Goal: Check status: Check status

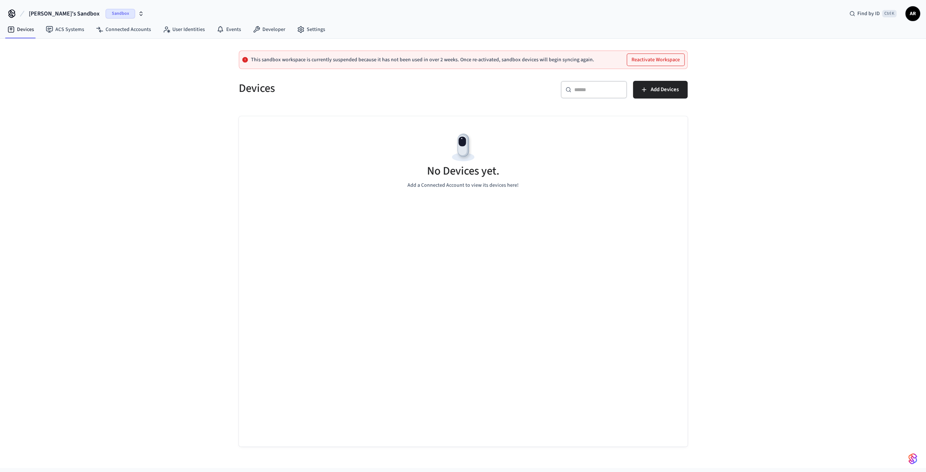
click at [106, 9] on span "Sandbox" at bounding box center [121, 14] width 30 height 10
click at [51, 62] on span "[PERSON_NAME][EMAIL_ADDRESS][DOMAIN_NAME]" at bounding box center [69, 61] width 112 height 7
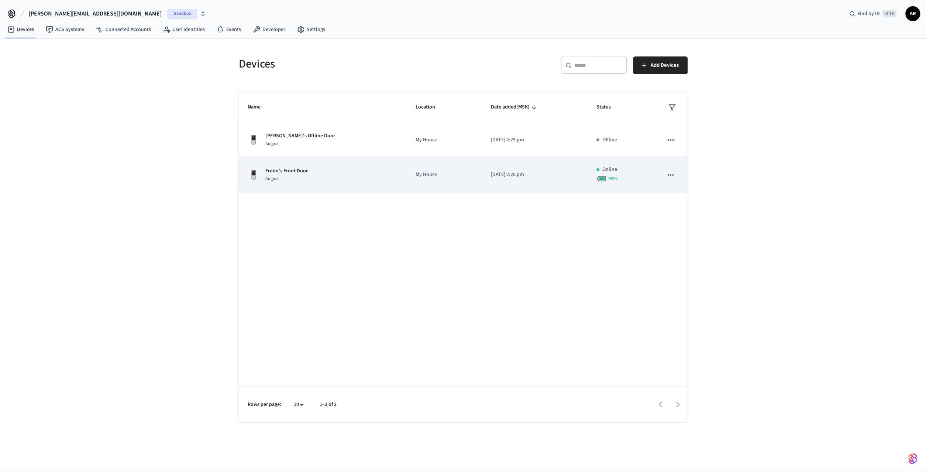
click at [499, 168] on td "[DATE] 2:25 pm" at bounding box center [535, 175] width 106 height 36
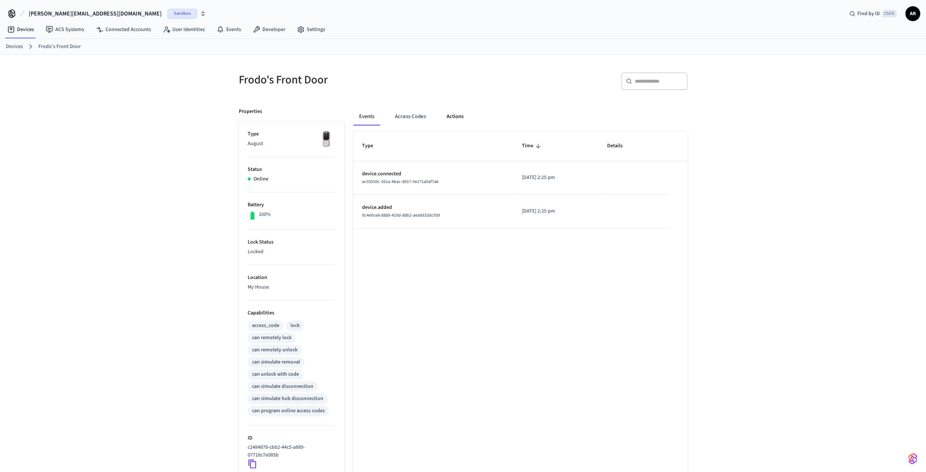
click at [453, 116] on button "Actions" at bounding box center [455, 117] width 29 height 18
click at [374, 111] on button "Events" at bounding box center [366, 117] width 27 height 18
click at [457, 112] on button "Actions" at bounding box center [455, 117] width 29 height 18
click at [370, 113] on button "Events" at bounding box center [366, 117] width 27 height 18
click at [404, 113] on button "Access Codes" at bounding box center [410, 117] width 43 height 18
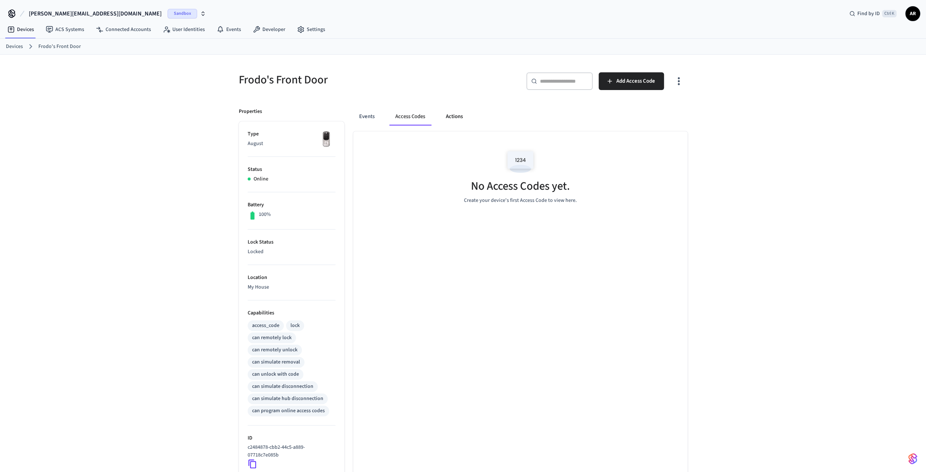
click at [453, 116] on button "Actions" at bounding box center [454, 117] width 29 height 18
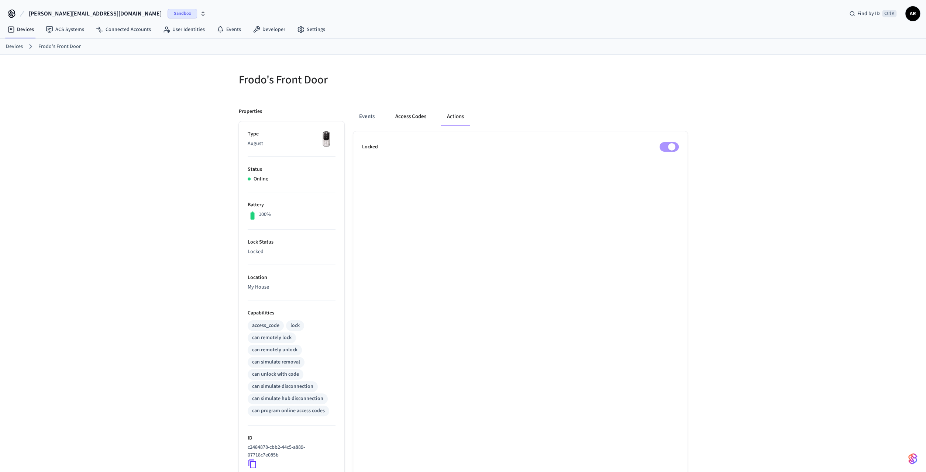
click at [402, 116] on button "Access Codes" at bounding box center [410, 117] width 43 height 18
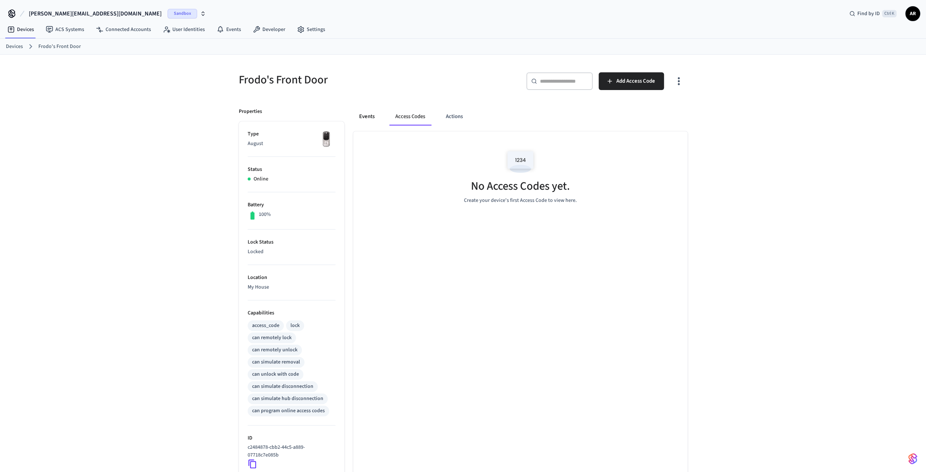
click at [368, 117] on button "Events" at bounding box center [366, 117] width 27 height 18
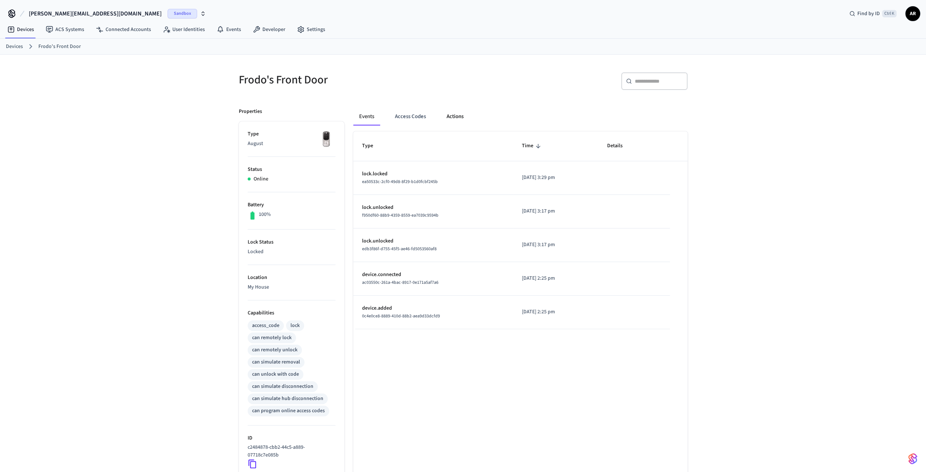
click at [450, 114] on button "Actions" at bounding box center [455, 117] width 29 height 18
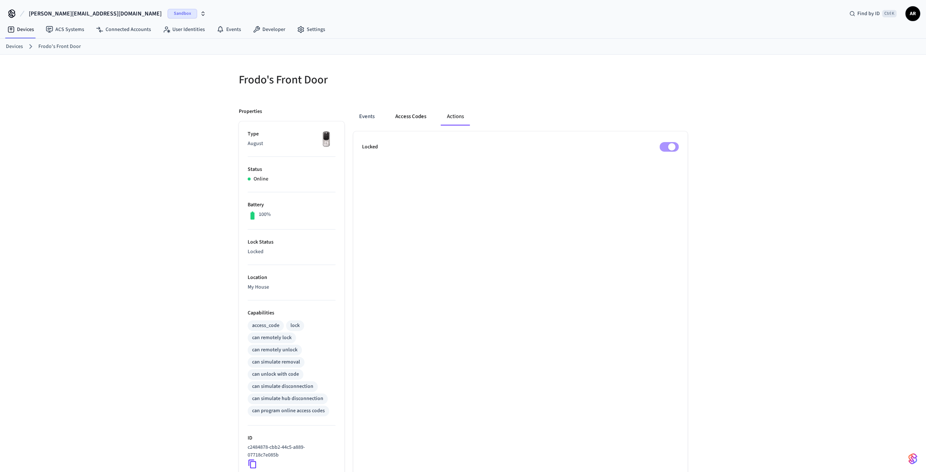
click at [409, 116] on button "Access Codes" at bounding box center [410, 117] width 43 height 18
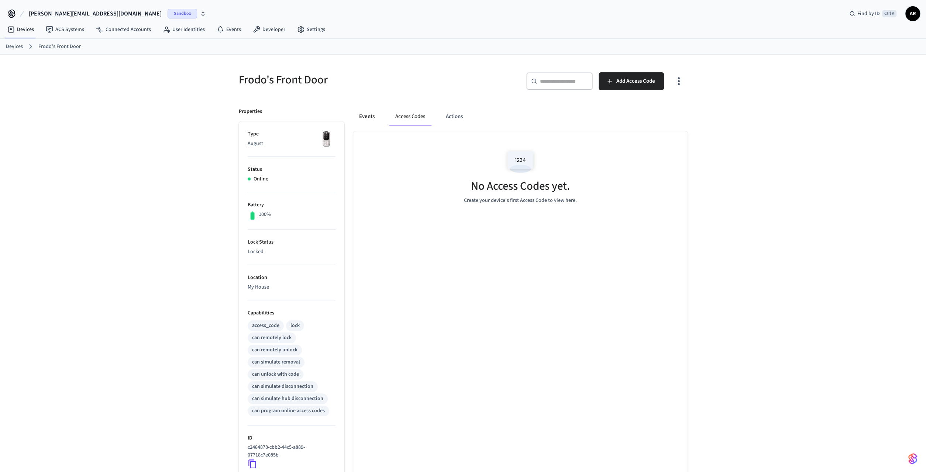
click at [365, 113] on button "Events" at bounding box center [366, 117] width 27 height 18
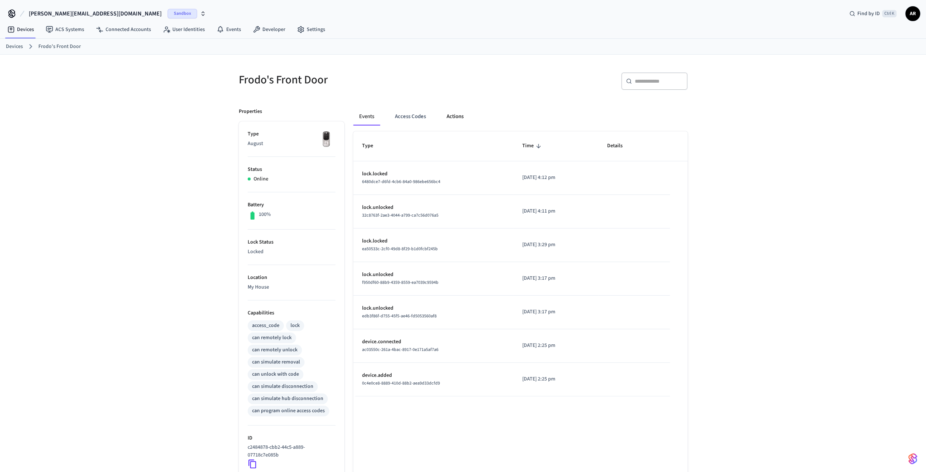
click at [465, 119] on button "Actions" at bounding box center [455, 117] width 29 height 18
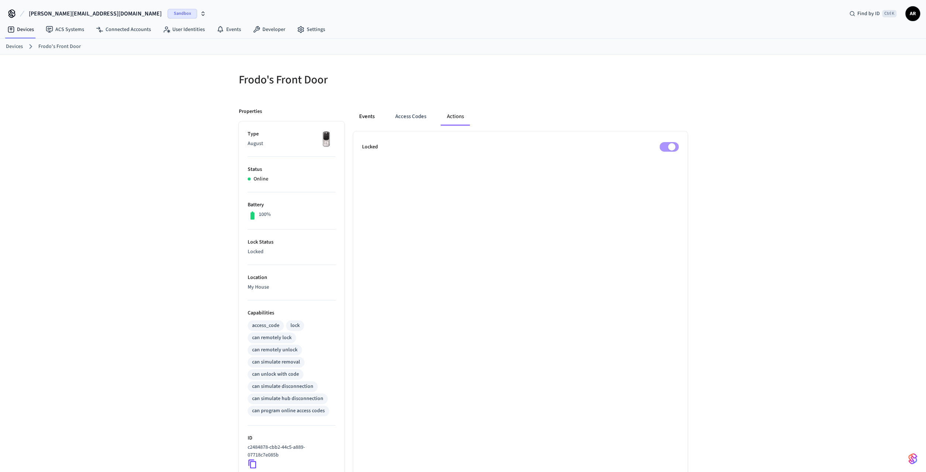
click at [367, 113] on button "Events" at bounding box center [366, 117] width 27 height 18
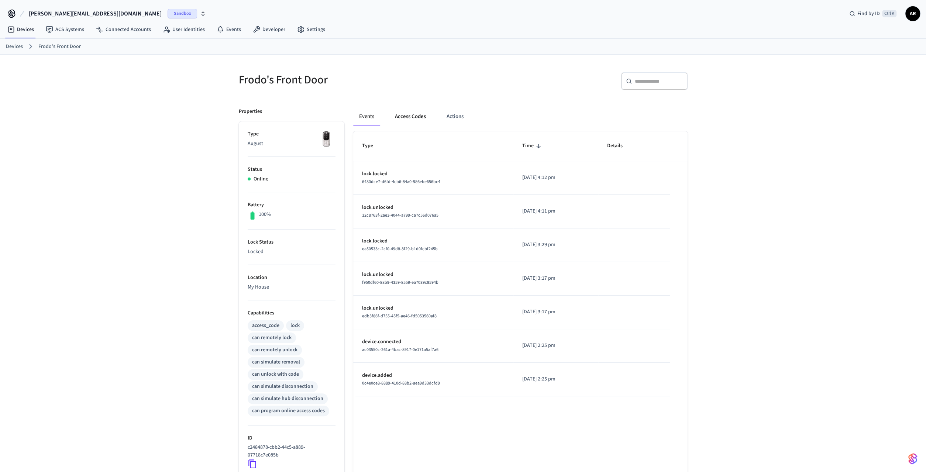
click at [400, 118] on button "Access Codes" at bounding box center [410, 117] width 43 height 18
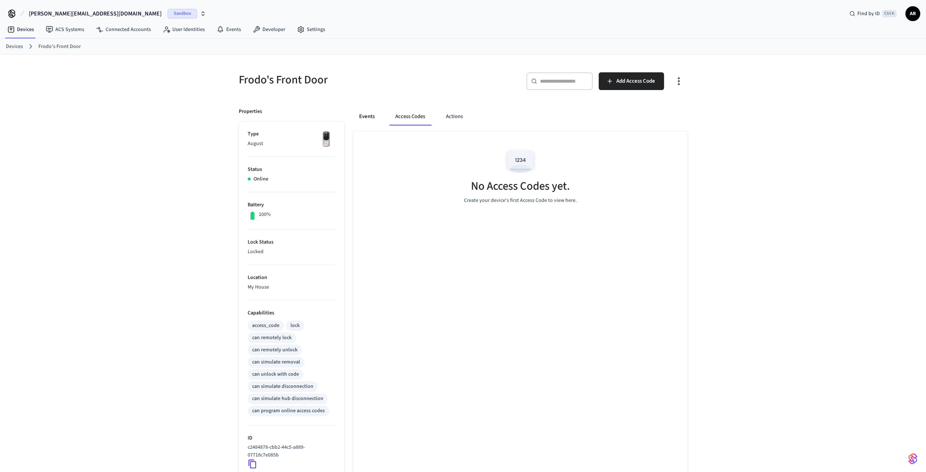
click at [366, 120] on button "Events" at bounding box center [366, 117] width 27 height 18
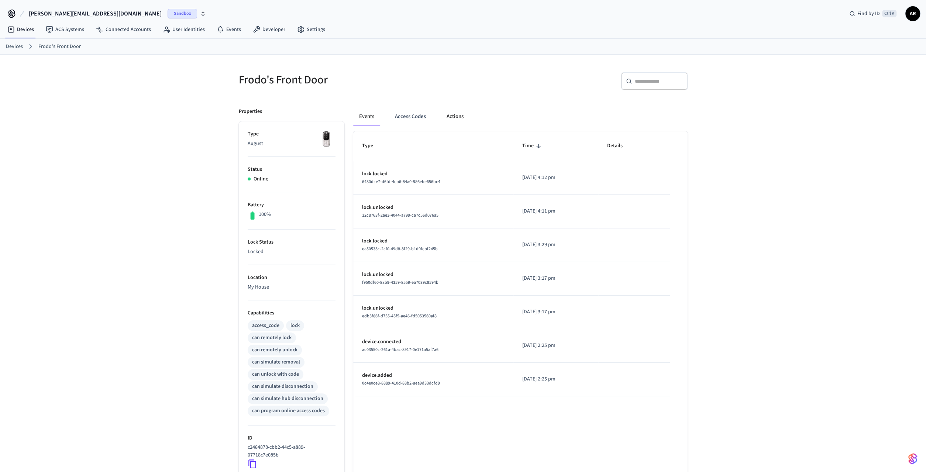
click at [454, 119] on button "Actions" at bounding box center [455, 117] width 29 height 18
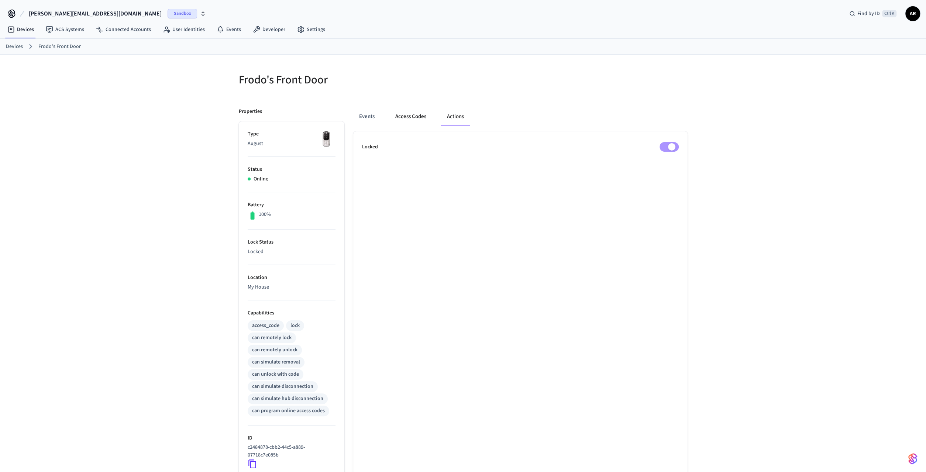
click at [412, 117] on button "Access Codes" at bounding box center [410, 117] width 43 height 18
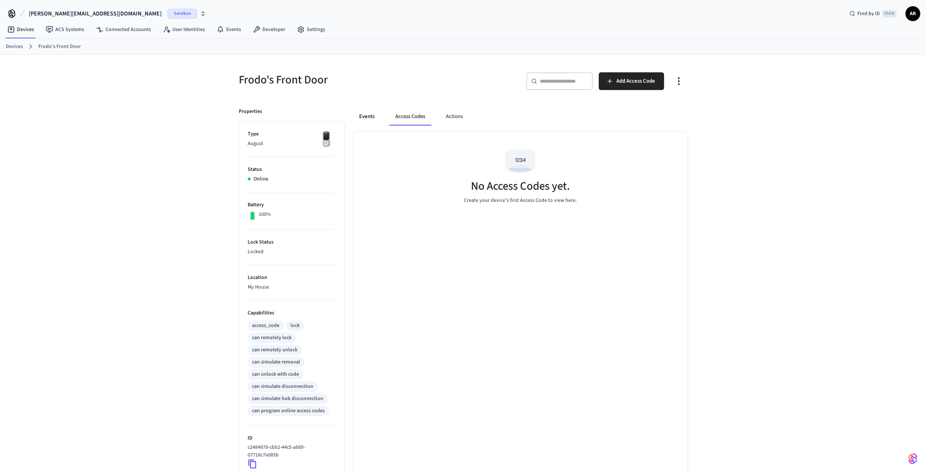
click at [375, 116] on button "Events" at bounding box center [366, 117] width 27 height 18
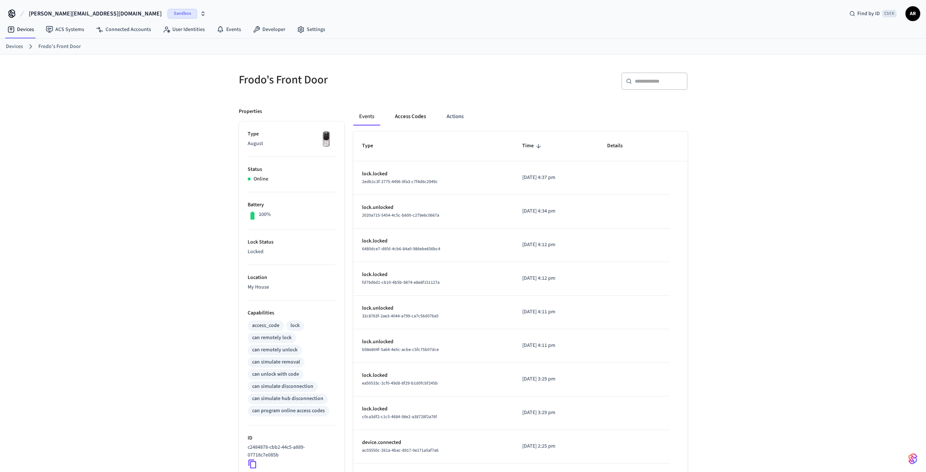
click at [405, 116] on button "Access Codes" at bounding box center [410, 117] width 43 height 18
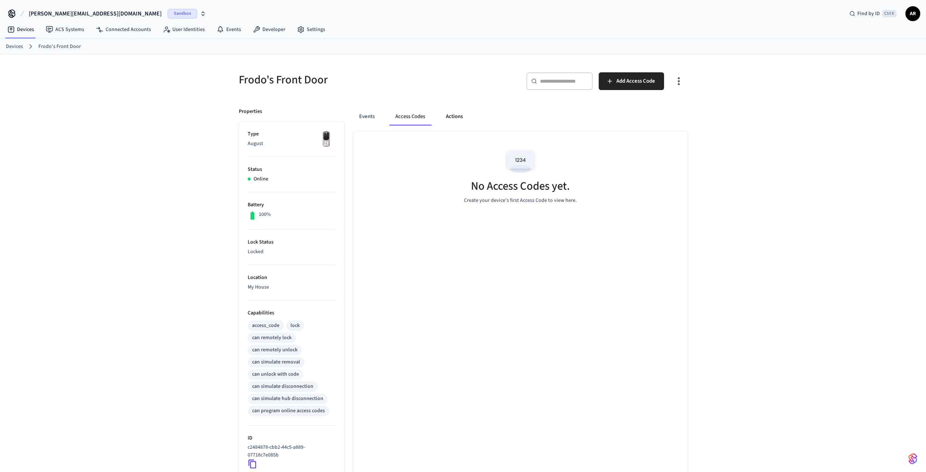
click at [456, 117] on button "Actions" at bounding box center [454, 117] width 29 height 18
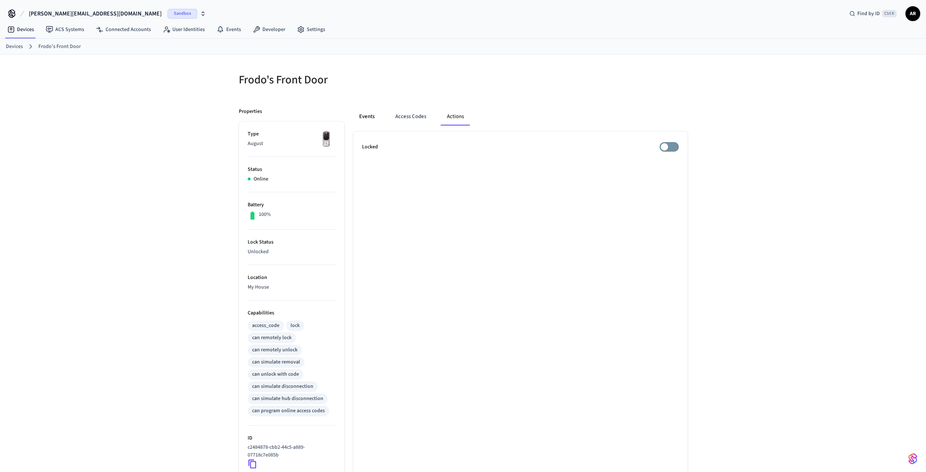
click at [364, 114] on button "Events" at bounding box center [366, 117] width 27 height 18
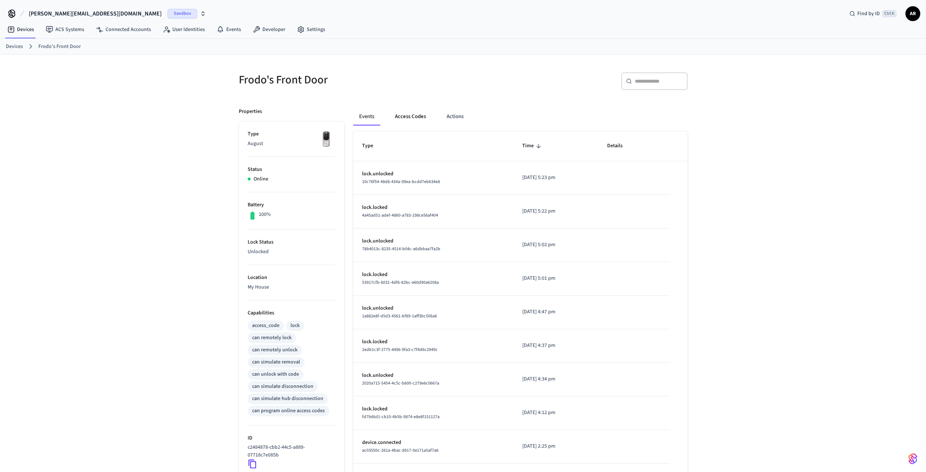
click at [400, 115] on button "Access Codes" at bounding box center [410, 117] width 43 height 18
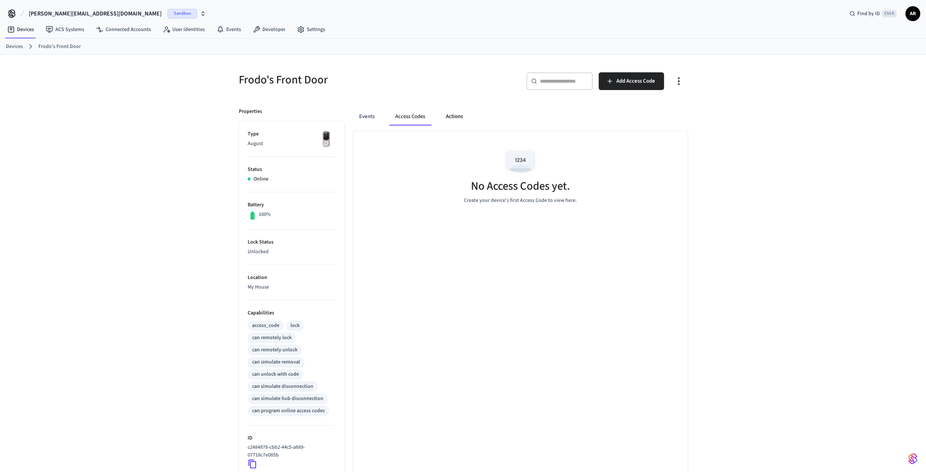
click at [447, 113] on button "Actions" at bounding box center [454, 117] width 29 height 18
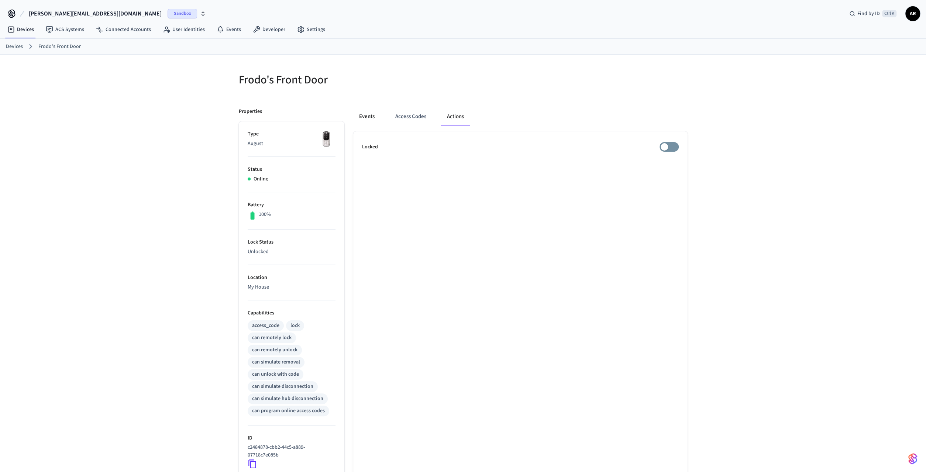
click at [373, 120] on button "Events" at bounding box center [366, 117] width 27 height 18
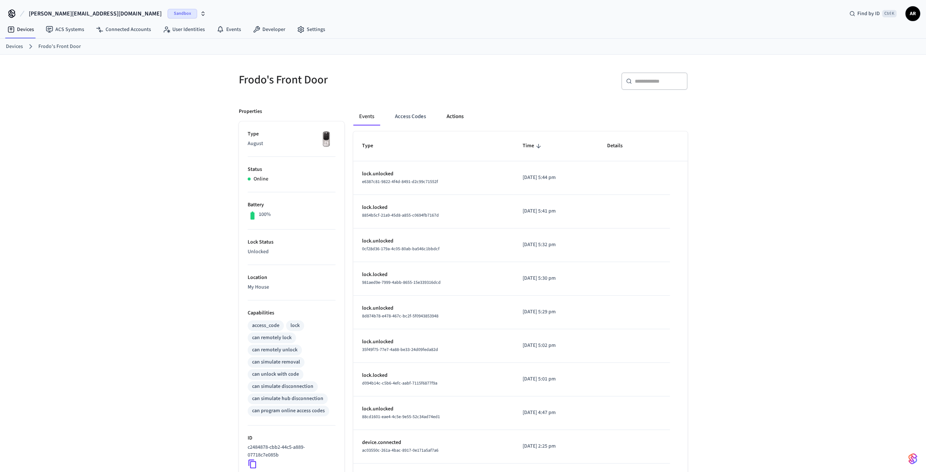
click at [452, 118] on button "Actions" at bounding box center [455, 117] width 29 height 18
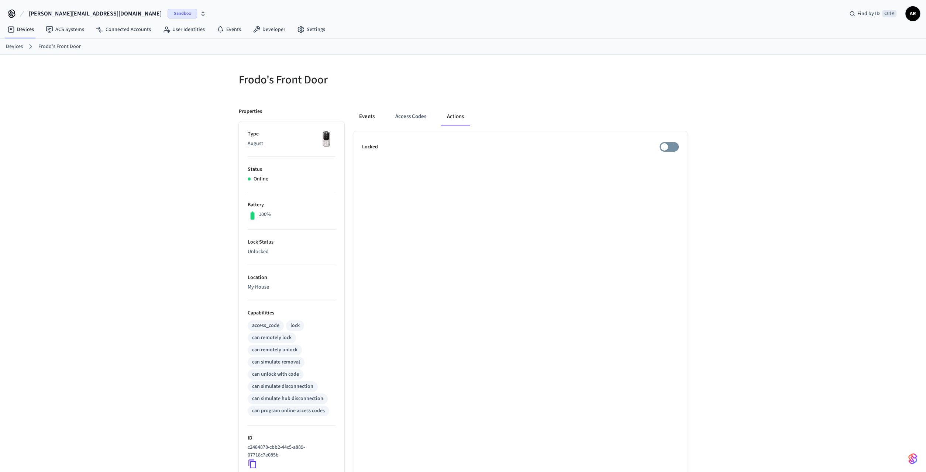
click at [369, 117] on button "Events" at bounding box center [366, 117] width 27 height 18
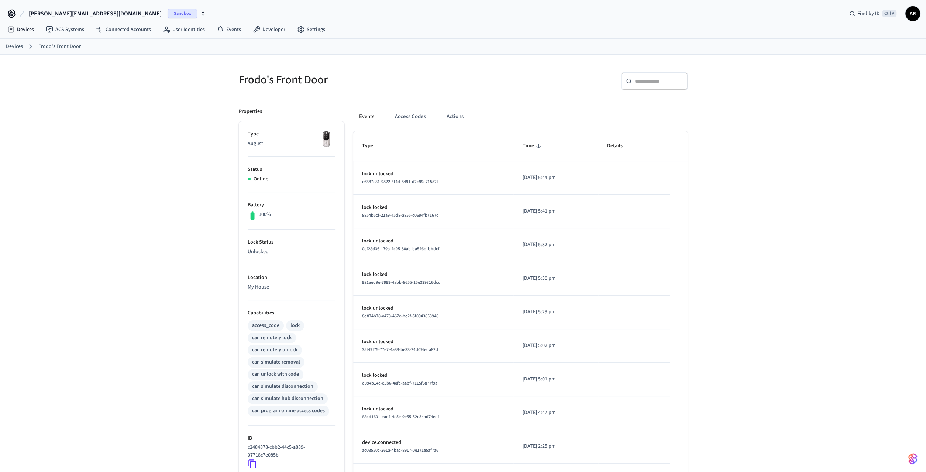
click at [438, 113] on div "Events Access Codes Actions" at bounding box center [520, 117] width 334 height 18
click at [449, 114] on button "Actions" at bounding box center [455, 117] width 29 height 18
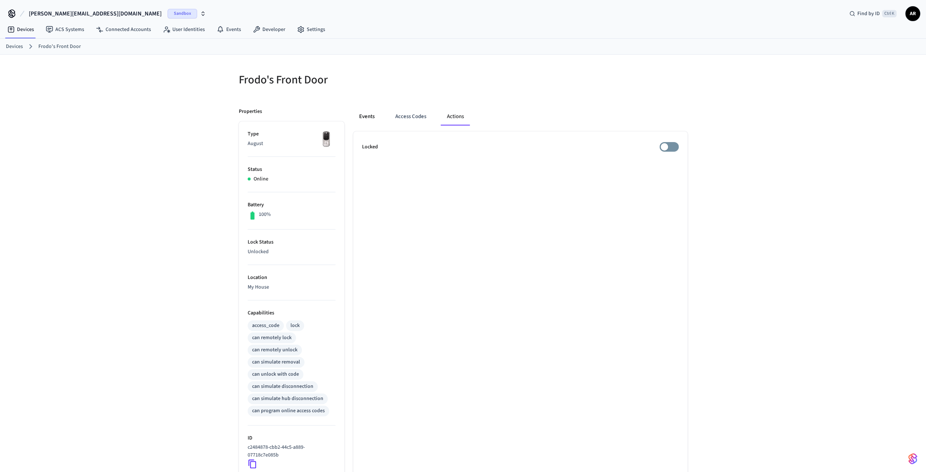
click at [374, 116] on button "Events" at bounding box center [366, 117] width 27 height 18
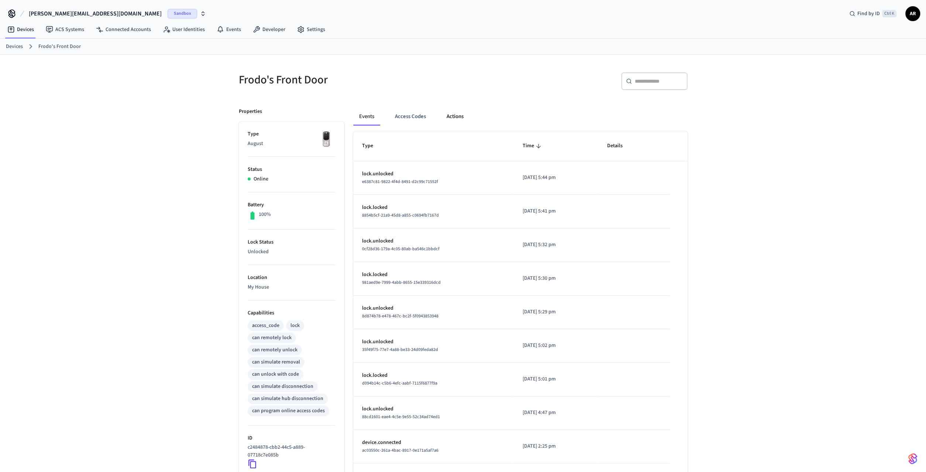
click at [454, 114] on button "Actions" at bounding box center [455, 117] width 29 height 18
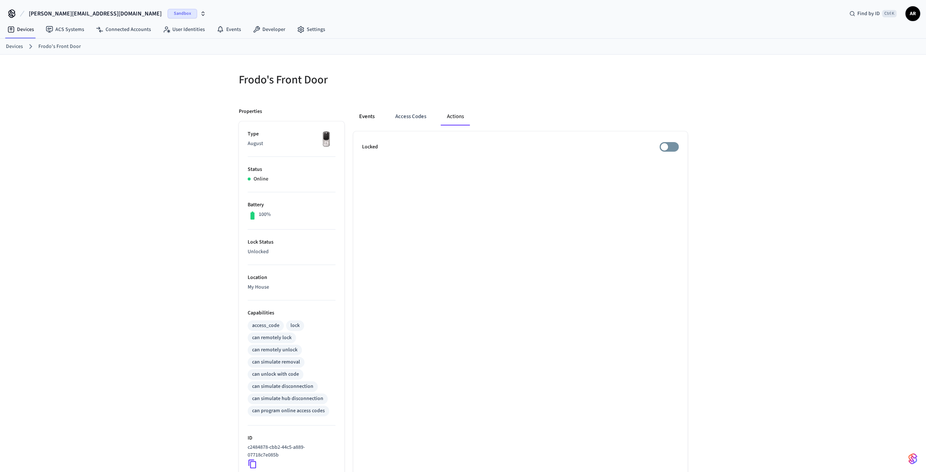
click at [373, 119] on button "Events" at bounding box center [366, 117] width 27 height 18
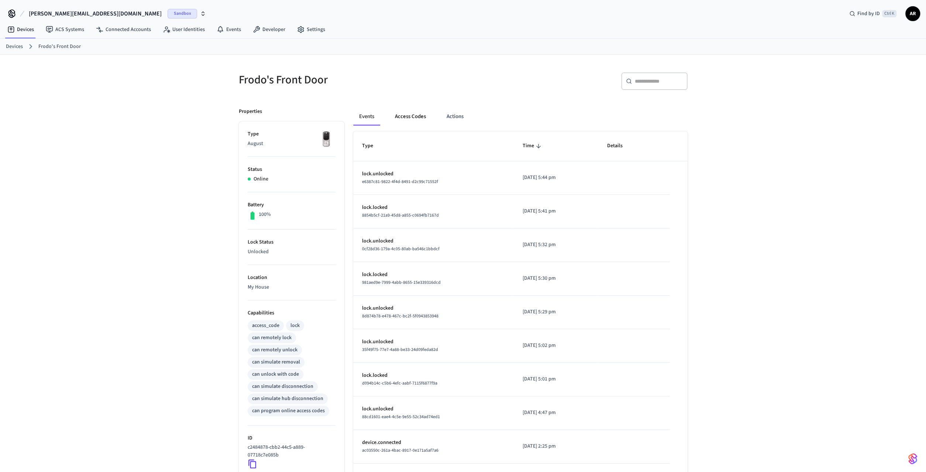
click at [415, 119] on button "Access Codes" at bounding box center [410, 117] width 43 height 18
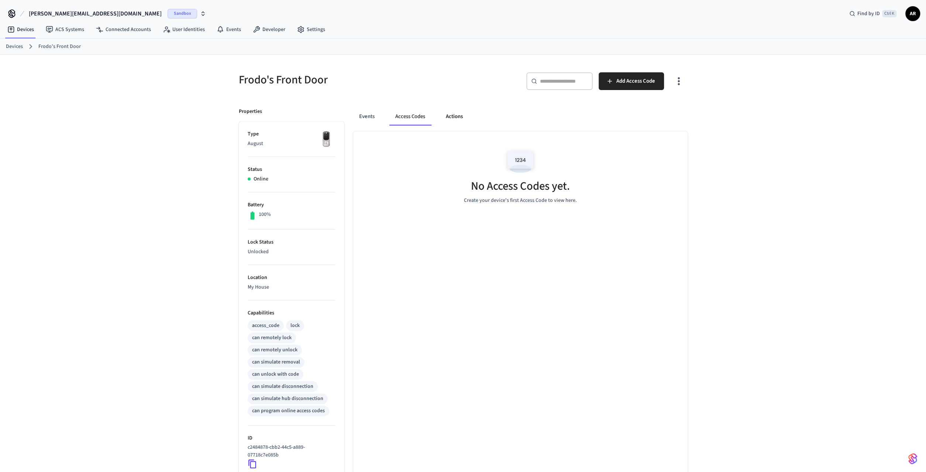
click at [450, 115] on button "Actions" at bounding box center [454, 117] width 29 height 18
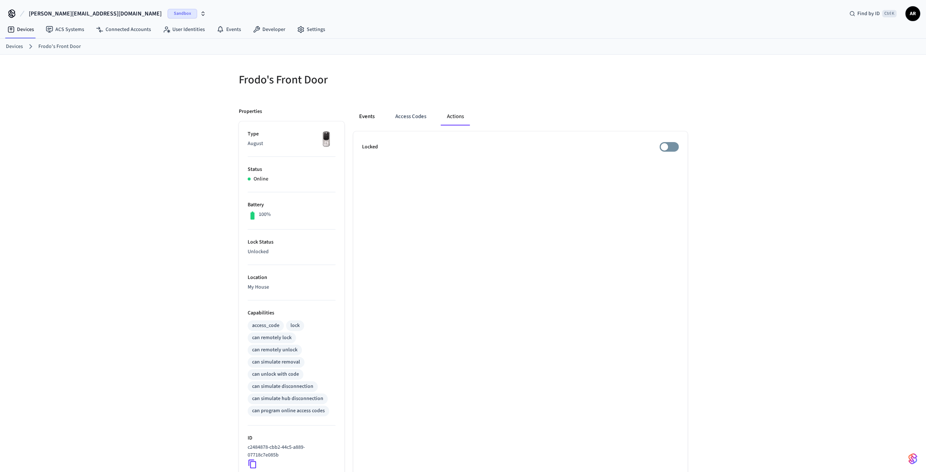
click at [368, 115] on button "Events" at bounding box center [366, 117] width 27 height 18
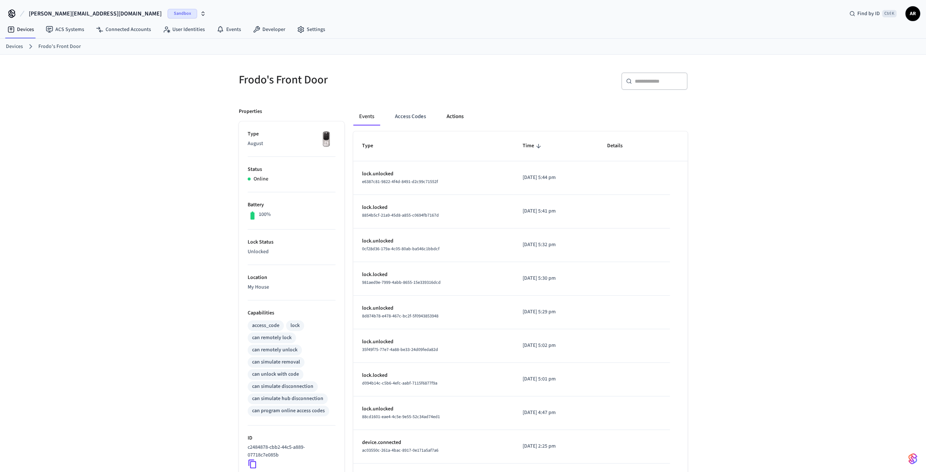
click at [457, 118] on button "Actions" at bounding box center [455, 117] width 29 height 18
